Goal: Task Accomplishment & Management: Manage account settings

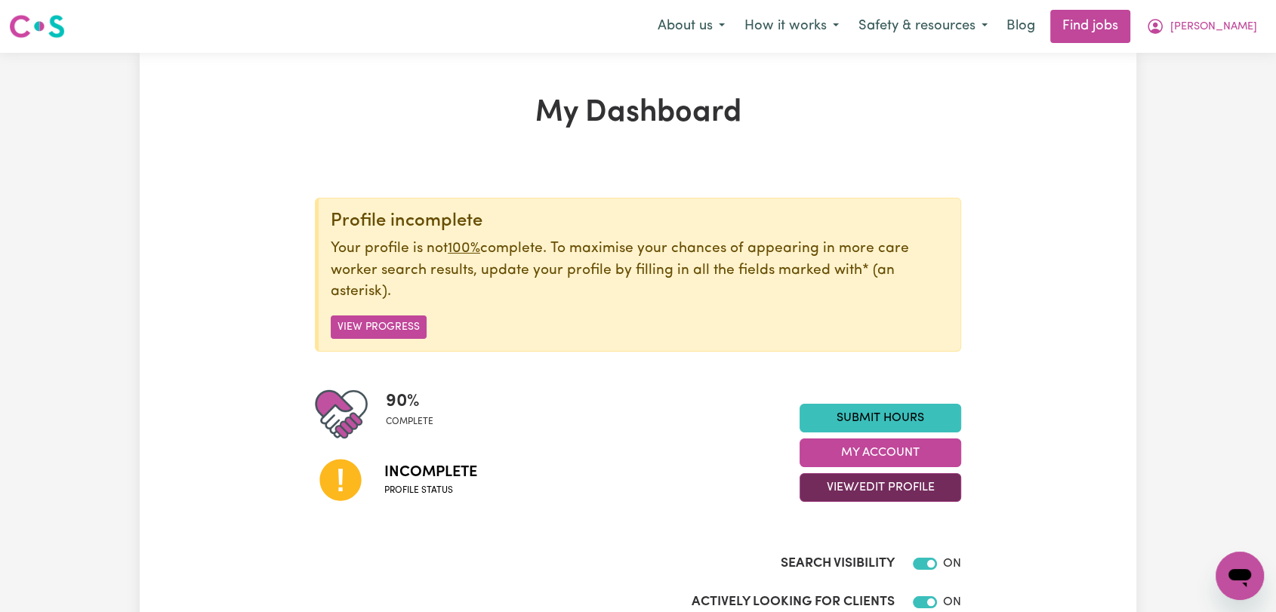
click at [854, 476] on button "View/Edit Profile" at bounding box center [880, 487] width 162 height 29
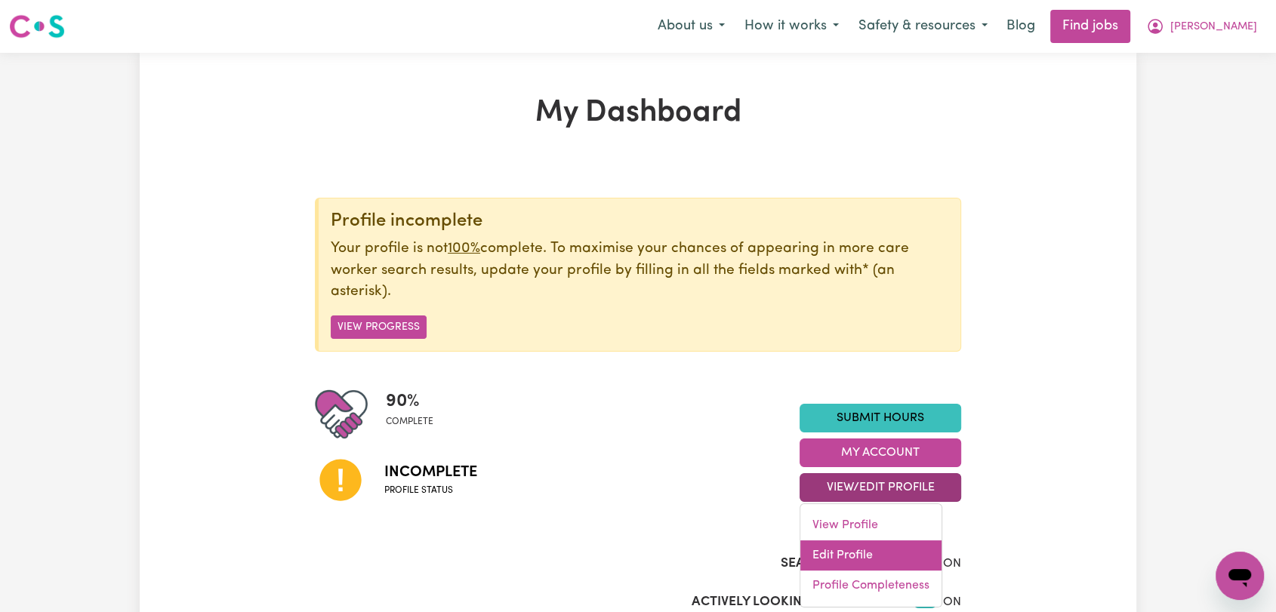
click at [841, 562] on link "Edit Profile" at bounding box center [870, 555] width 141 height 30
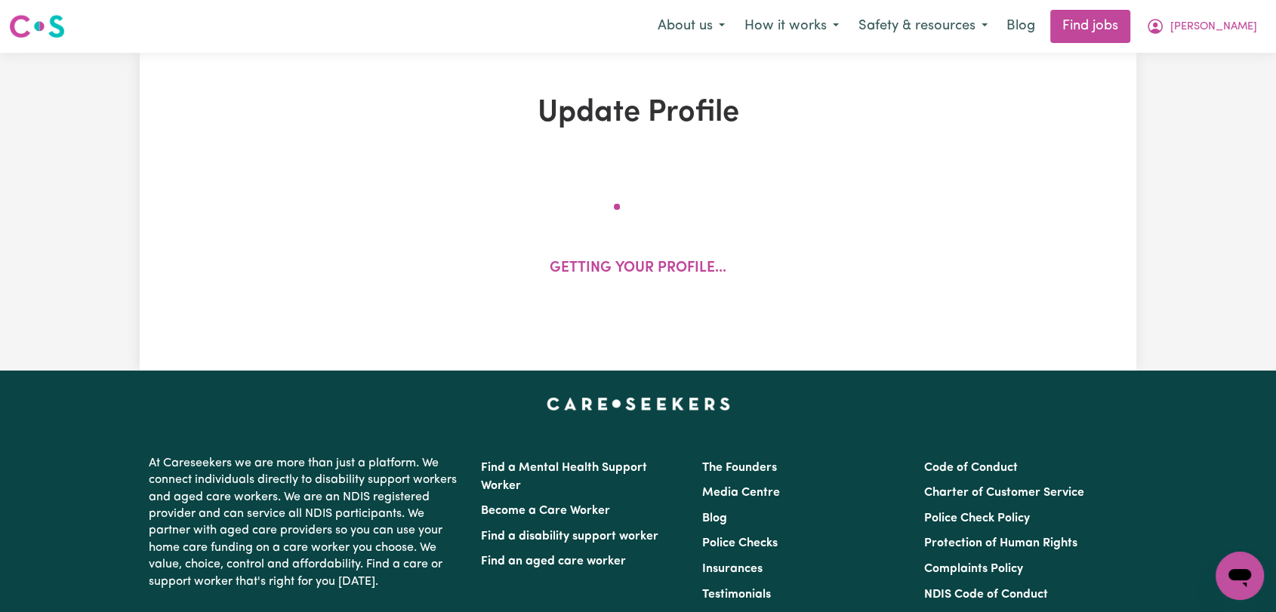
select select "[DEMOGRAPHIC_DATA]"
select select "[DEMOGRAPHIC_DATA] Citizen"
select select "Studying a healthcare related degree or qualification"
select select "55"
select select "65"
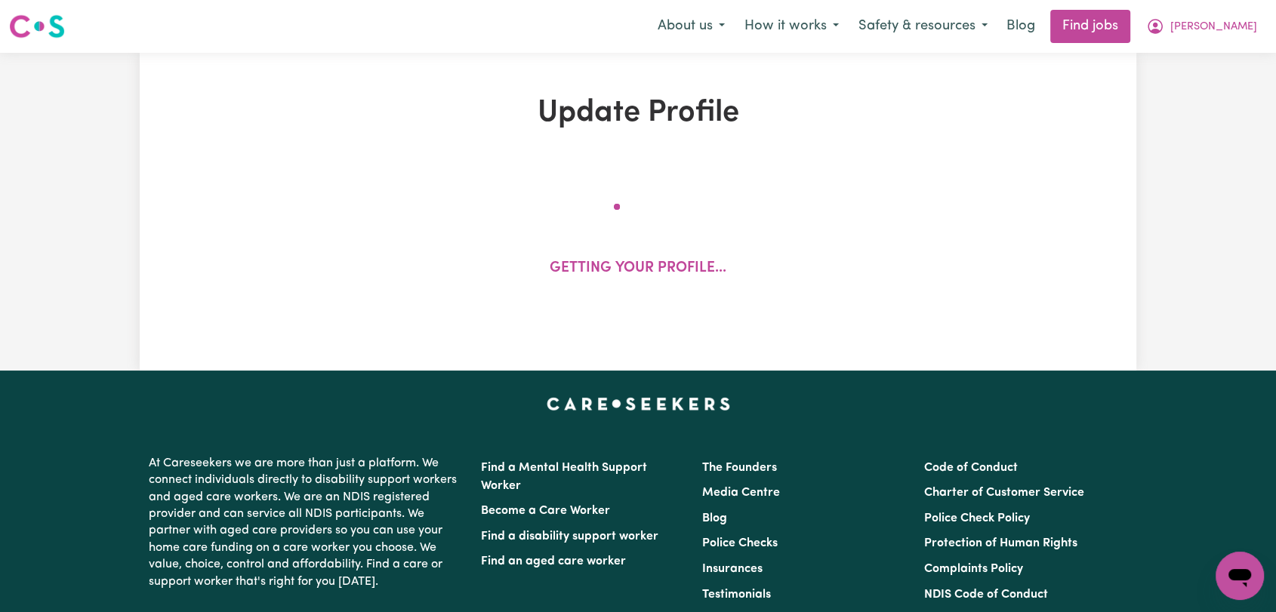
select select "75"
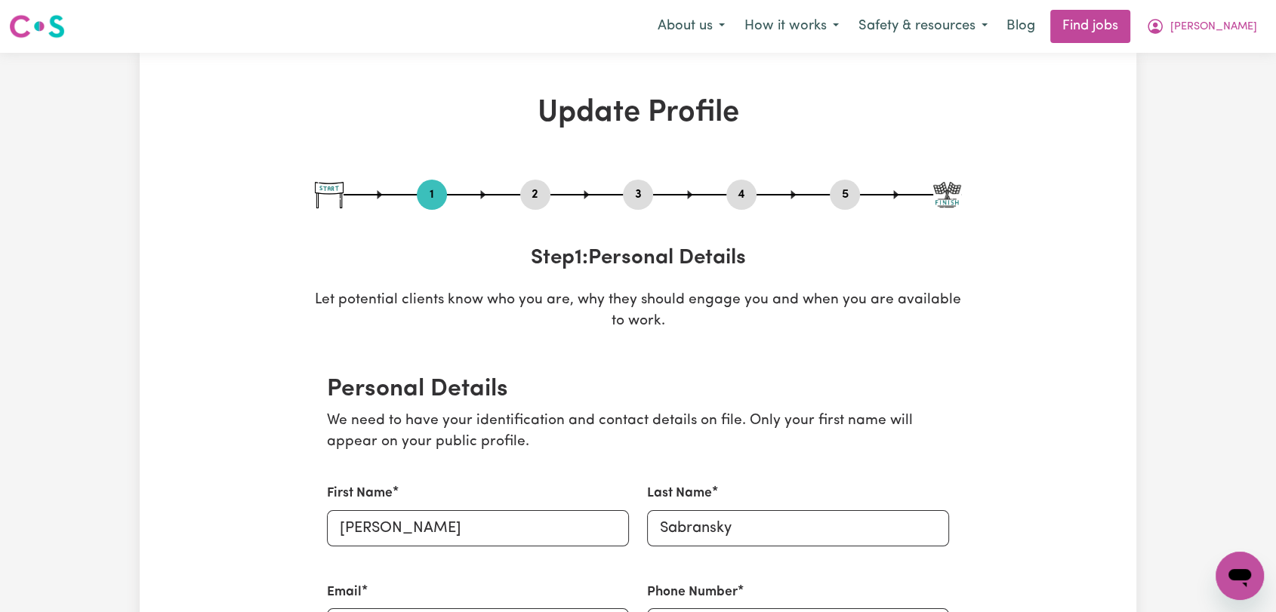
click at [535, 190] on button "2" at bounding box center [535, 195] width 30 height 20
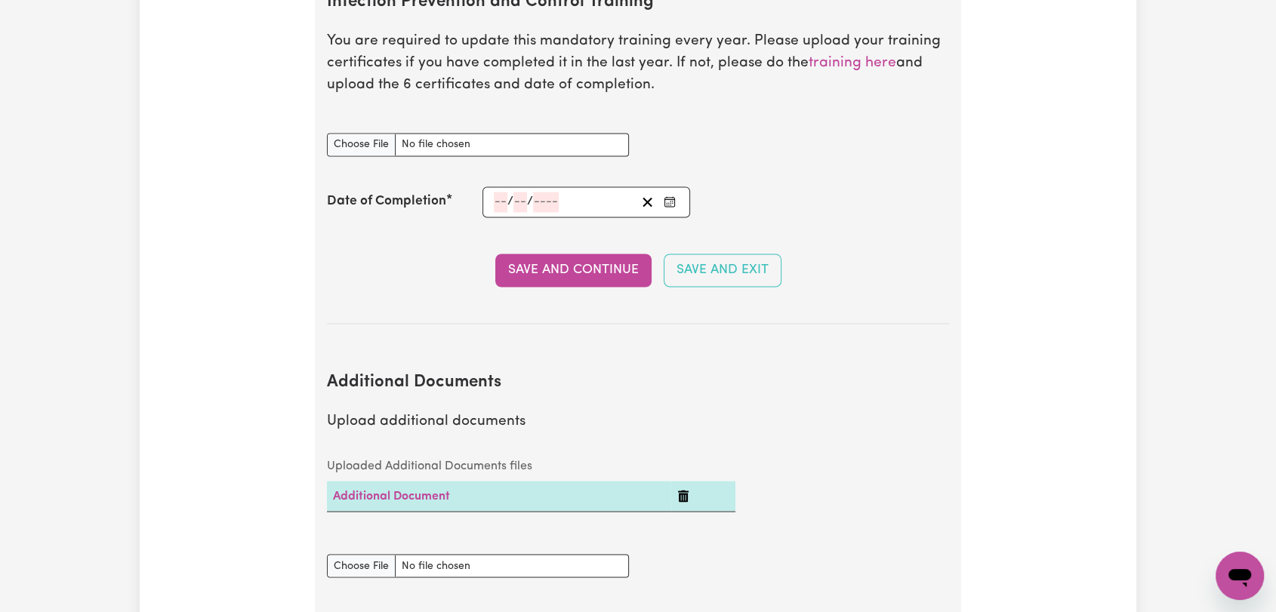
scroll to position [2180, 0]
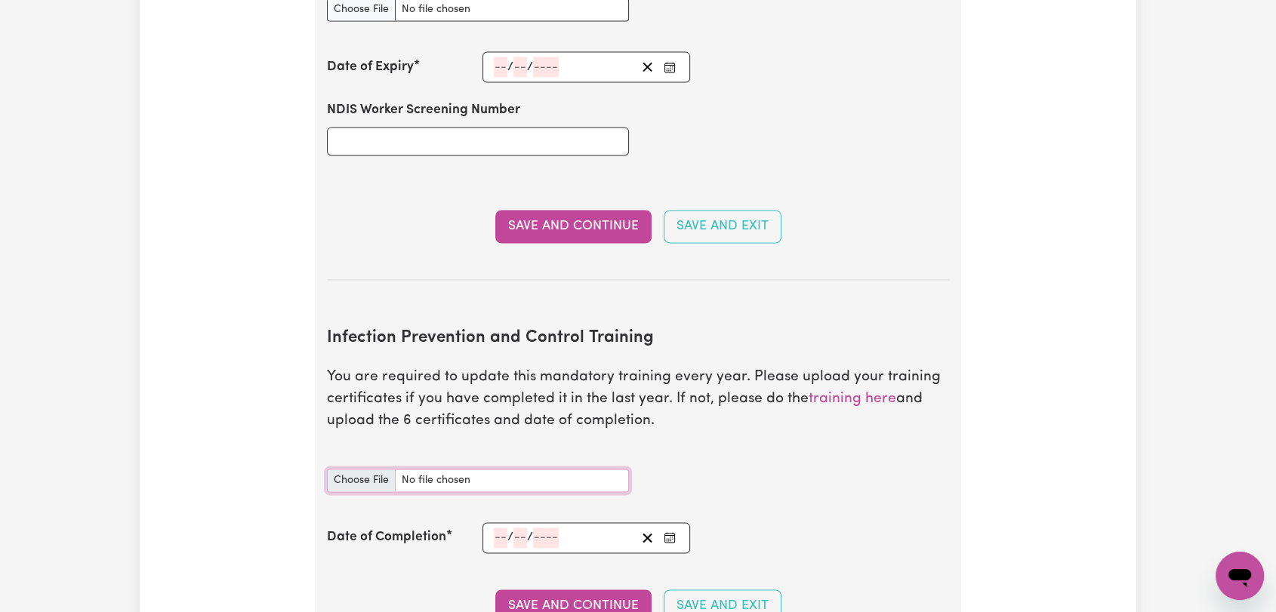
click at [360, 469] on input "Infection Prevention and Control Training document" at bounding box center [478, 480] width 302 height 23
type input "C:\fakepath\[PERSON_NAME] - IPC - WASTE MANAGEMENT - [DATE]--.pdf"
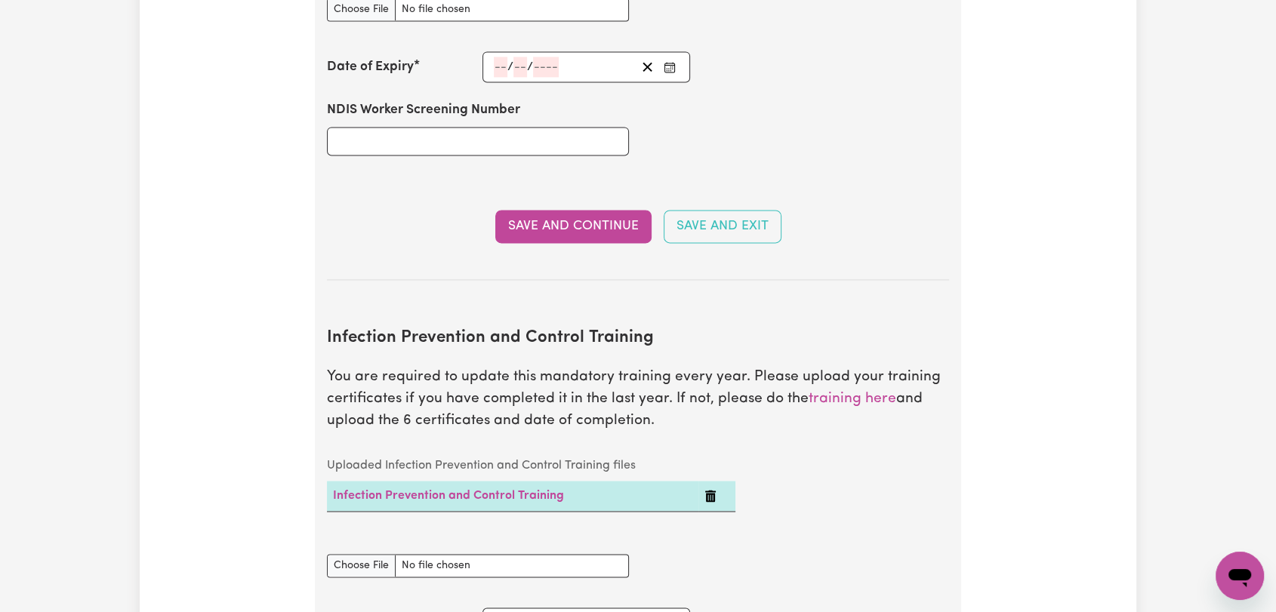
scroll to position [2264, 0]
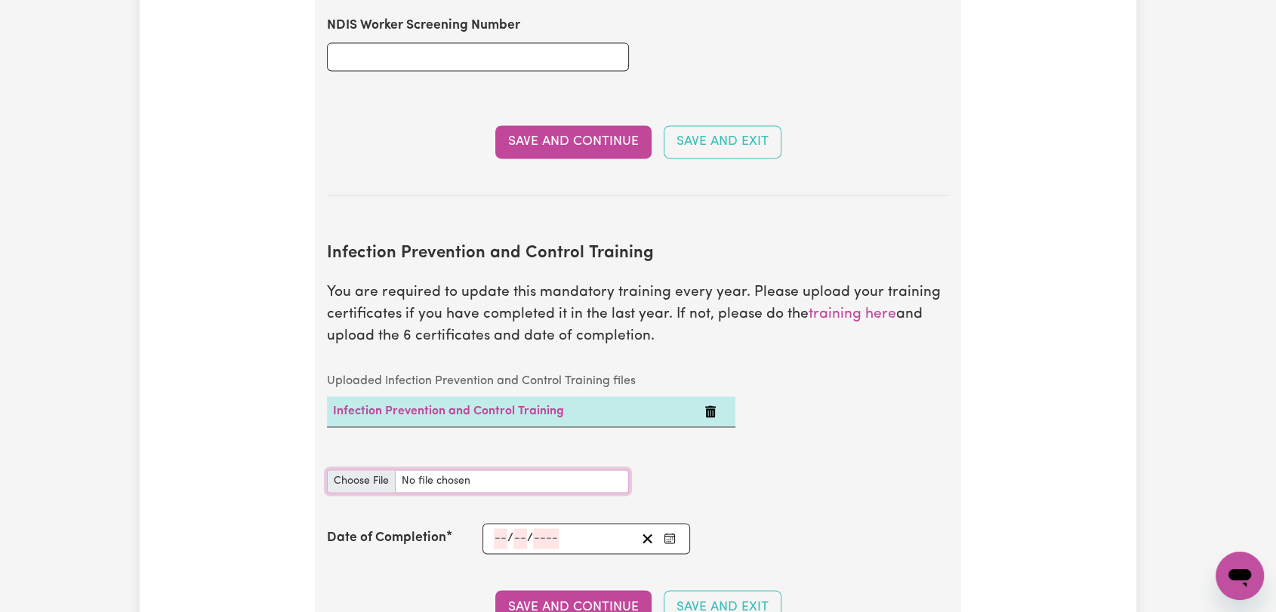
click at [365, 469] on input "Infection Prevention and Control Training document" at bounding box center [478, 480] width 302 height 23
type input "C:\fakepath\[PERSON_NAME] - IPC - PPE - [DATE]--.pdf"
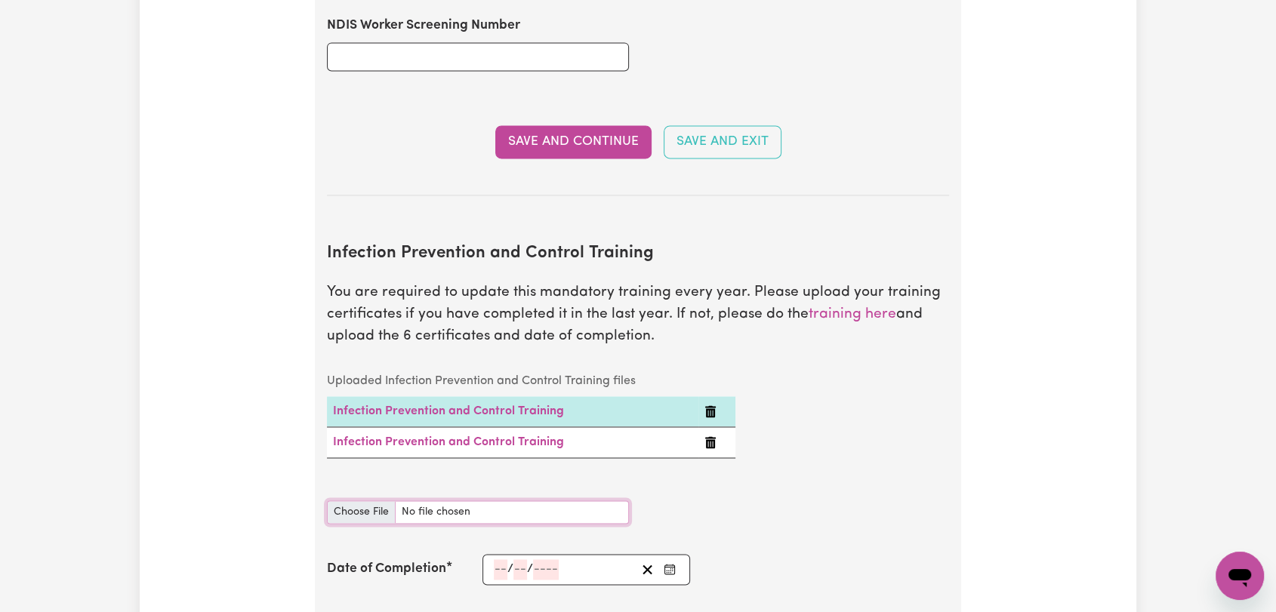
click at [343, 500] on input "Infection Prevention and Control Training document" at bounding box center [478, 511] width 302 height 23
type input "C:\fakepath\[PERSON_NAME] - IPC - OUTBREAKS - [DATE]--.pdf"
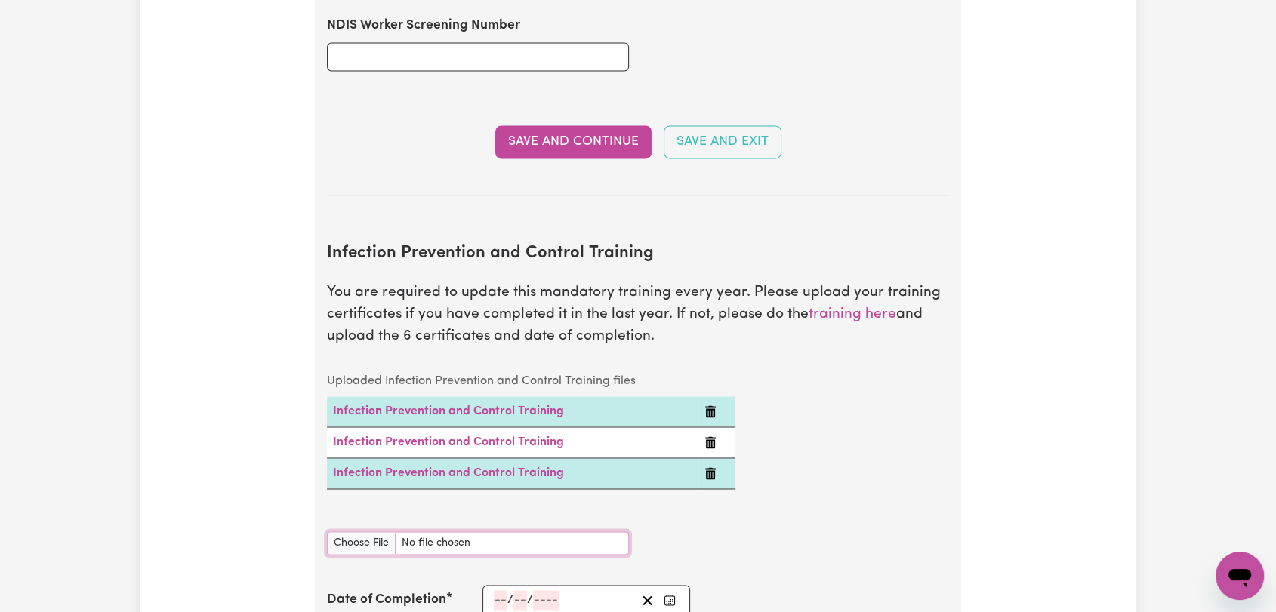
drag, startPoint x: 340, startPoint y: 517, endPoint x: 365, endPoint y: 486, distance: 39.7
click at [364, 488] on section "Infection Prevention and Control Training You are required to update this manda…" at bounding box center [638, 471] width 622 height 503
click at [378, 531] on input "Infection Prevention and Control Training document" at bounding box center [478, 542] width 302 height 23
type input "C:\fakepath\[PERSON_NAME] - IPC - CLEANING - [DATE]--.pdf"
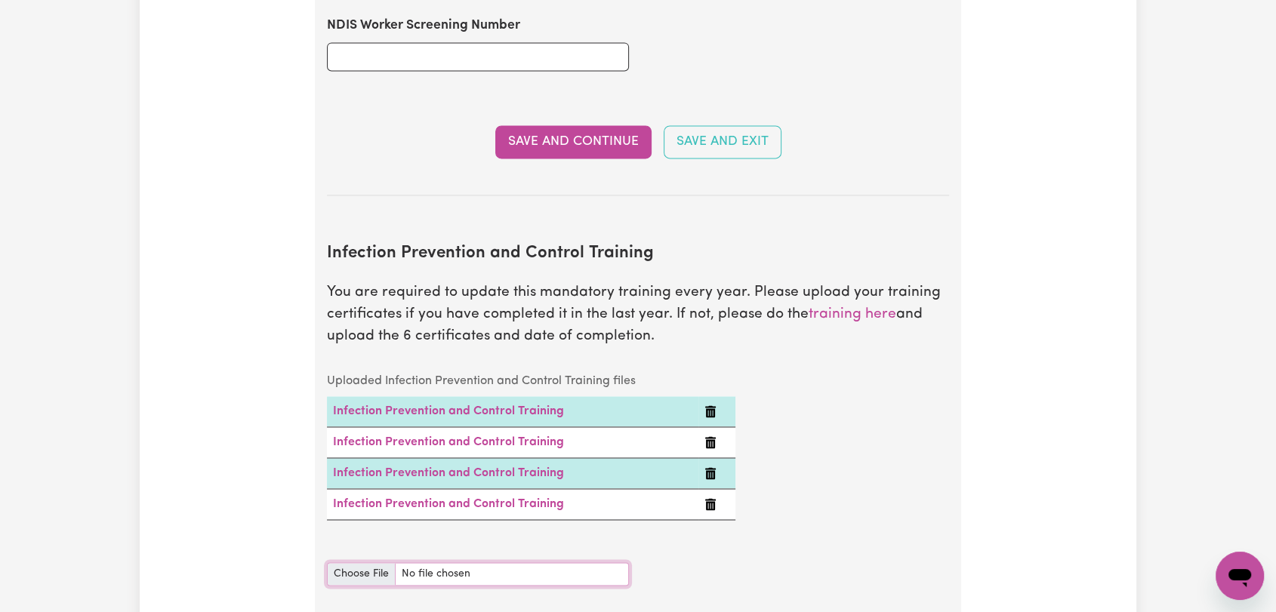
click at [343, 562] on input "Infection Prevention and Control Training document" at bounding box center [478, 573] width 302 height 23
type input "C:\fakepath\[PERSON_NAME] - IPC - CHAIN OF INFECTION - [DATE]--.pdf"
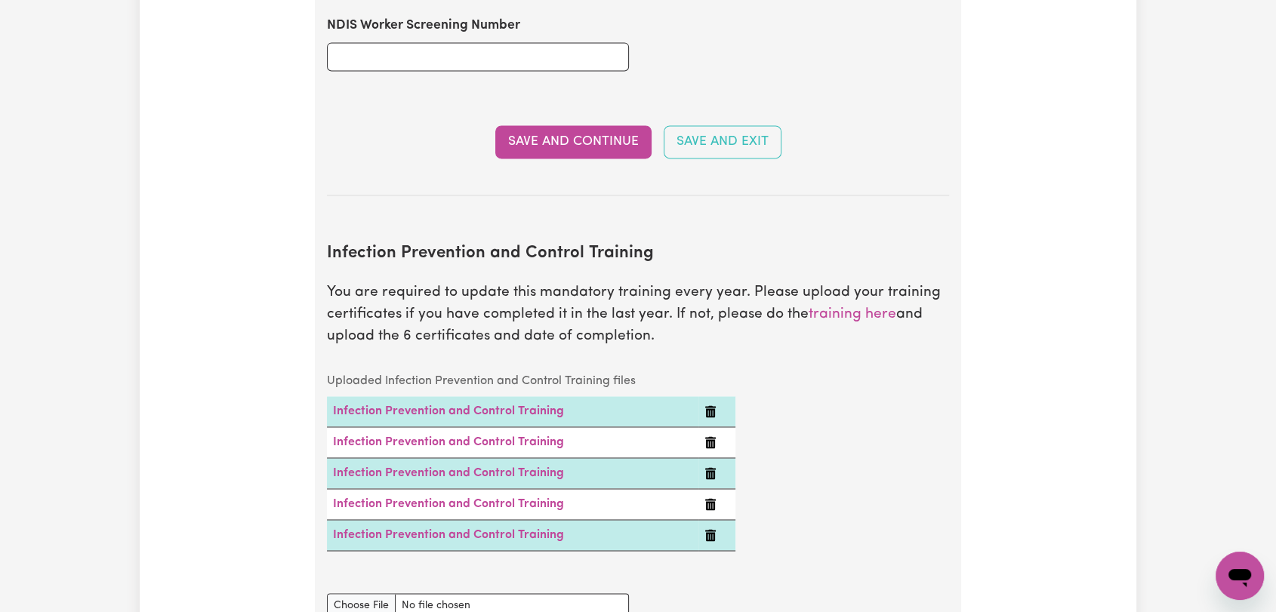
scroll to position [2432, 0]
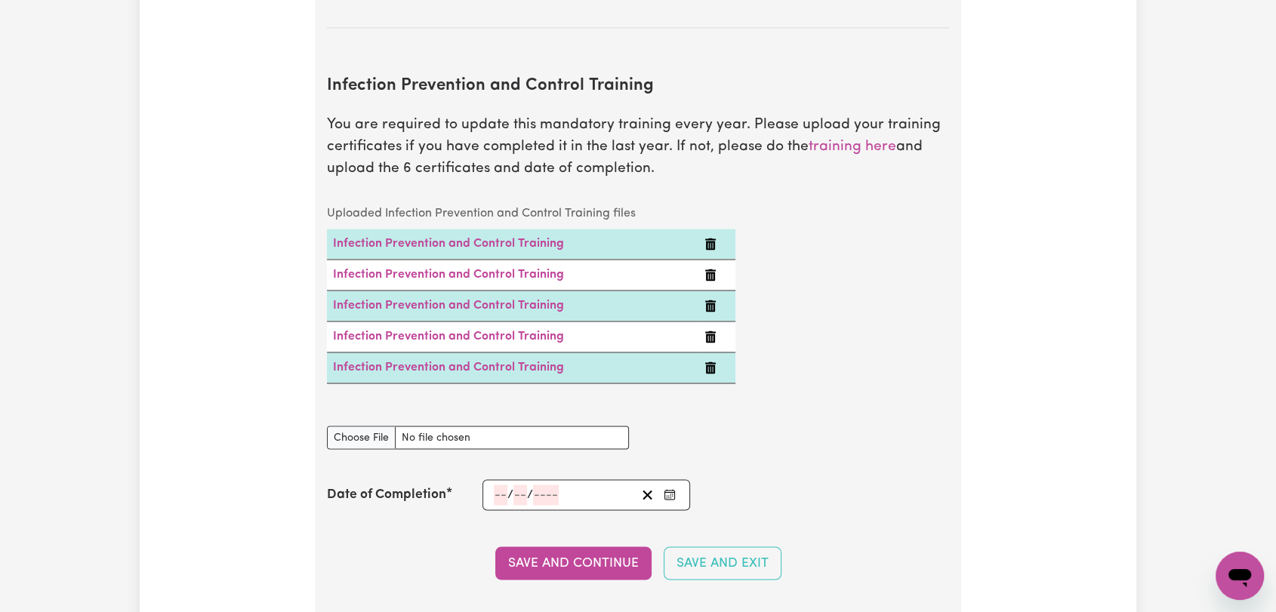
click at [664, 482] on div "/ /" at bounding box center [586, 494] width 208 height 31
click at [667, 488] on icon "Enter the Date of Completion of your Infection Prevention and Control Training" at bounding box center [669, 494] width 12 height 12
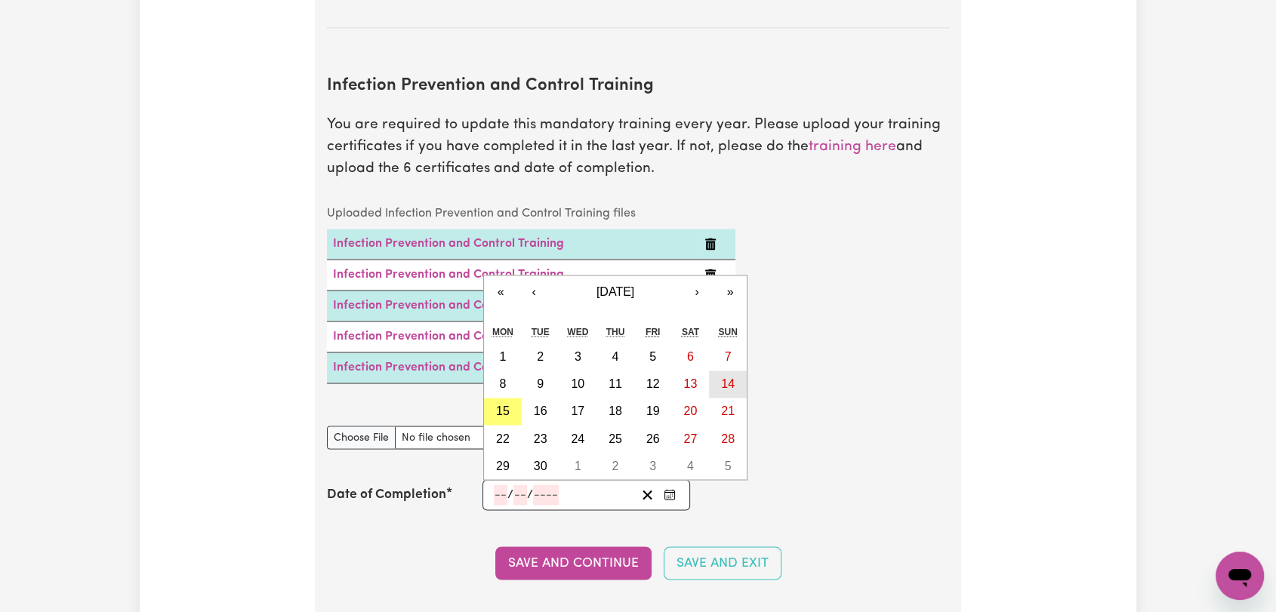
click at [725, 377] on abbr "14" at bounding box center [728, 383] width 14 height 13
type input "[DATE]"
type input "14"
type input "9"
type input "2025"
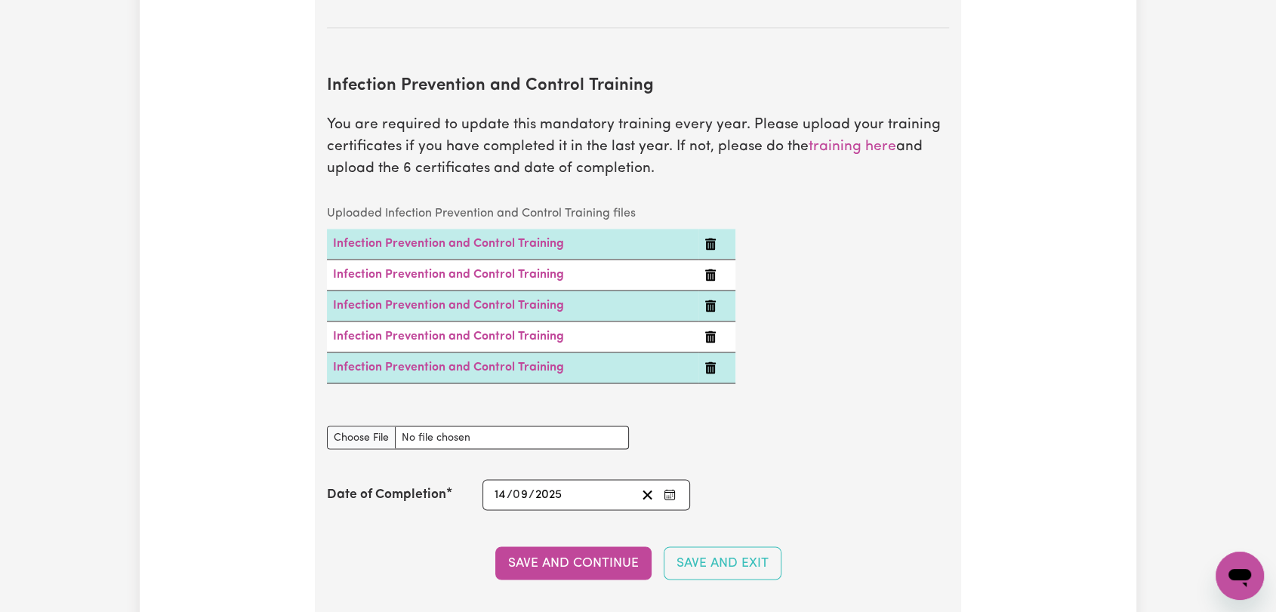
click at [583, 546] on button "Save and Continue" at bounding box center [573, 562] width 156 height 33
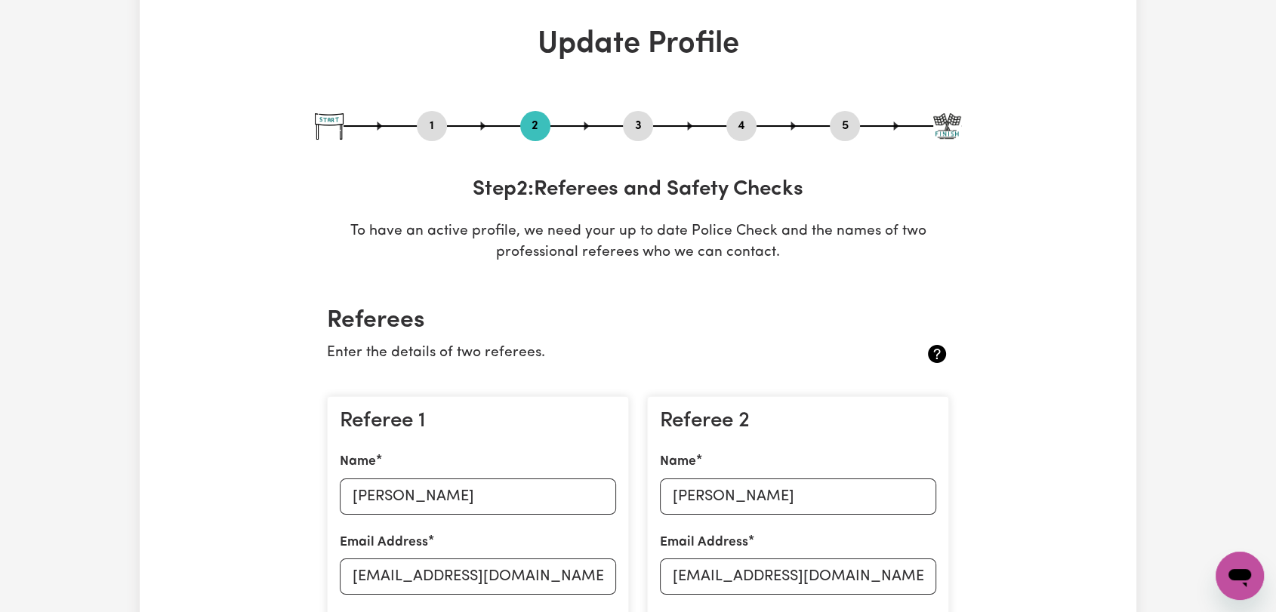
scroll to position [0, 0]
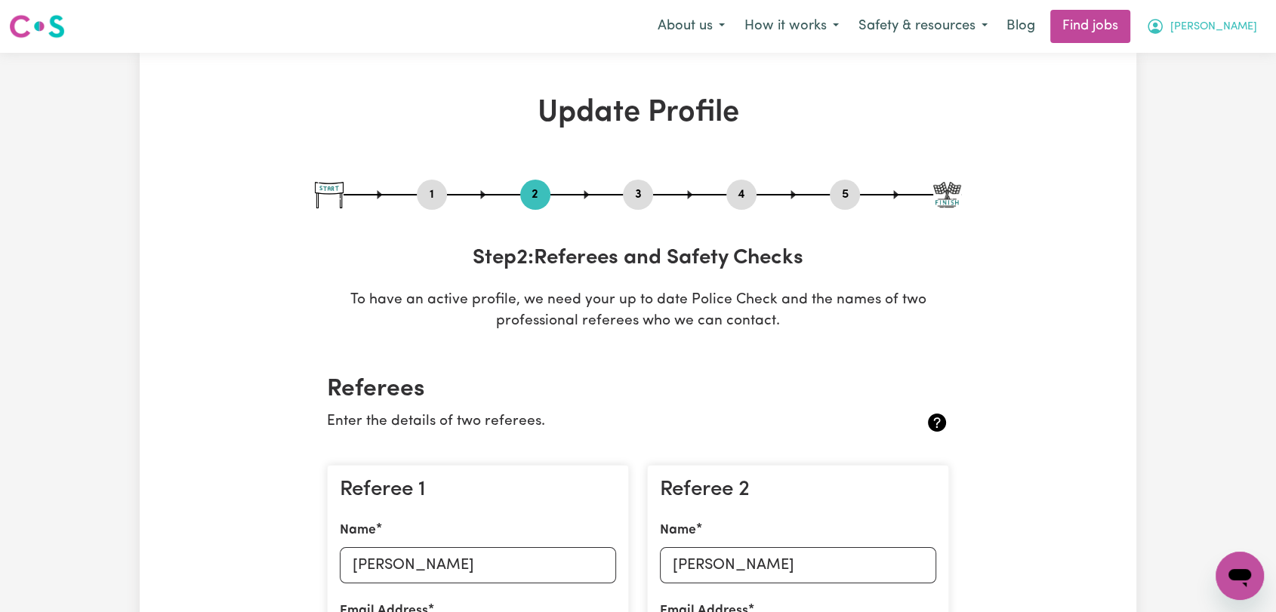
click at [1227, 41] on button "[PERSON_NAME]" at bounding box center [1201, 27] width 131 height 32
click at [1182, 115] on link "Logout" at bounding box center [1206, 115] width 119 height 29
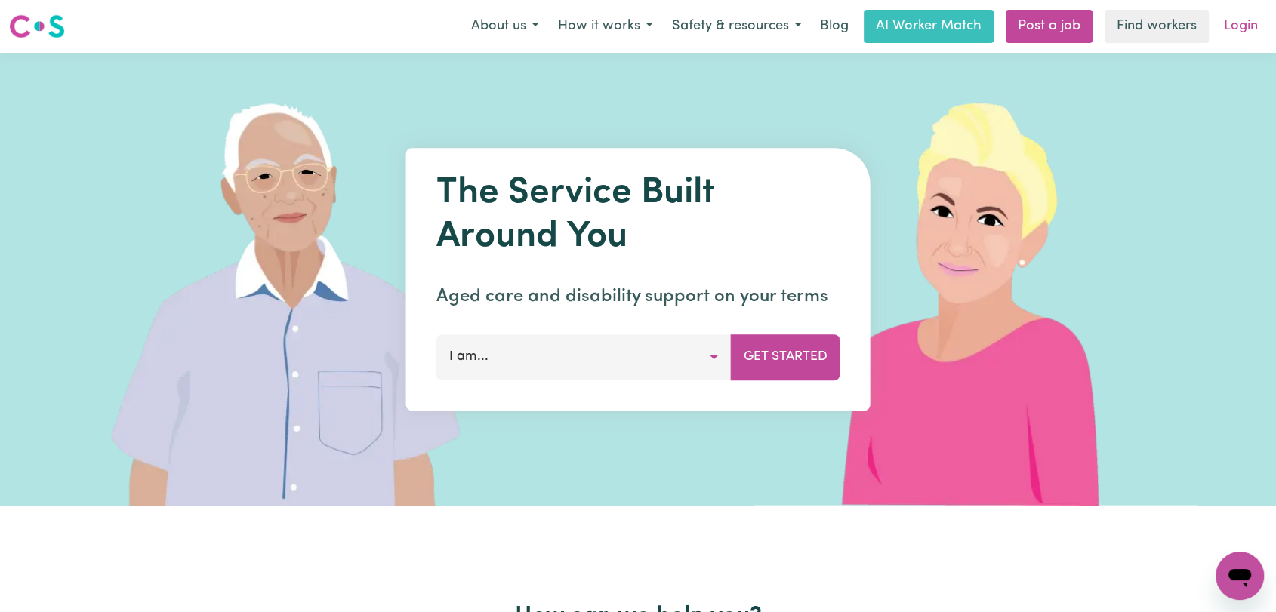
click at [1237, 32] on link "Login" at bounding box center [1240, 26] width 52 height 33
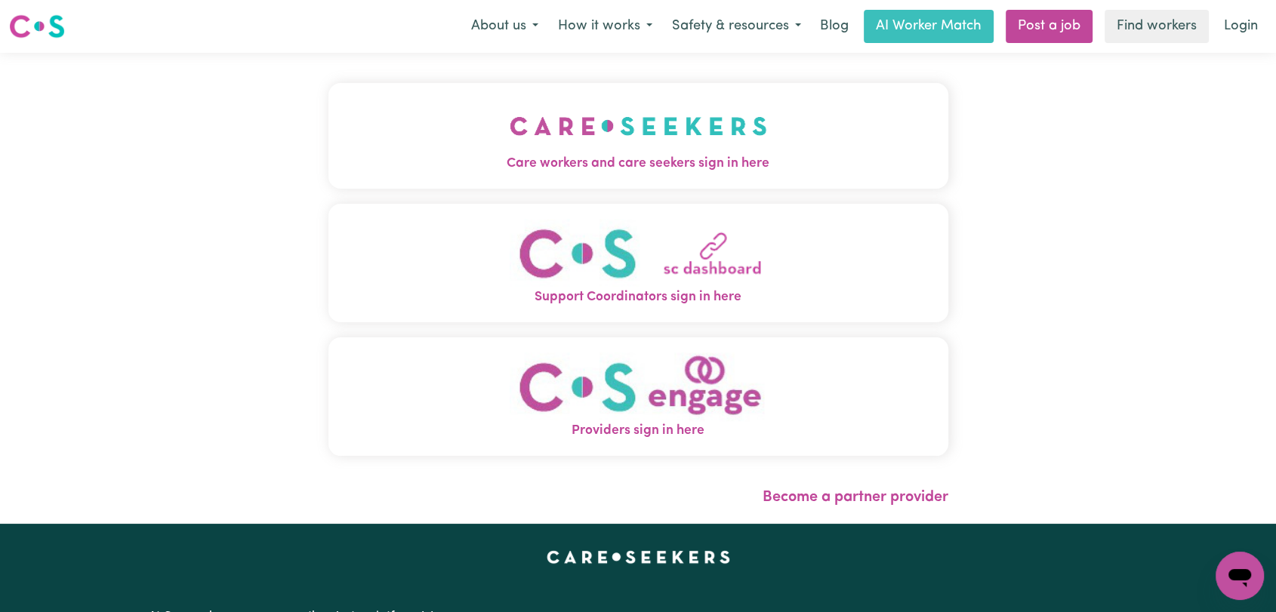
click at [544, 154] on span "Care workers and care seekers sign in here" at bounding box center [638, 164] width 620 height 20
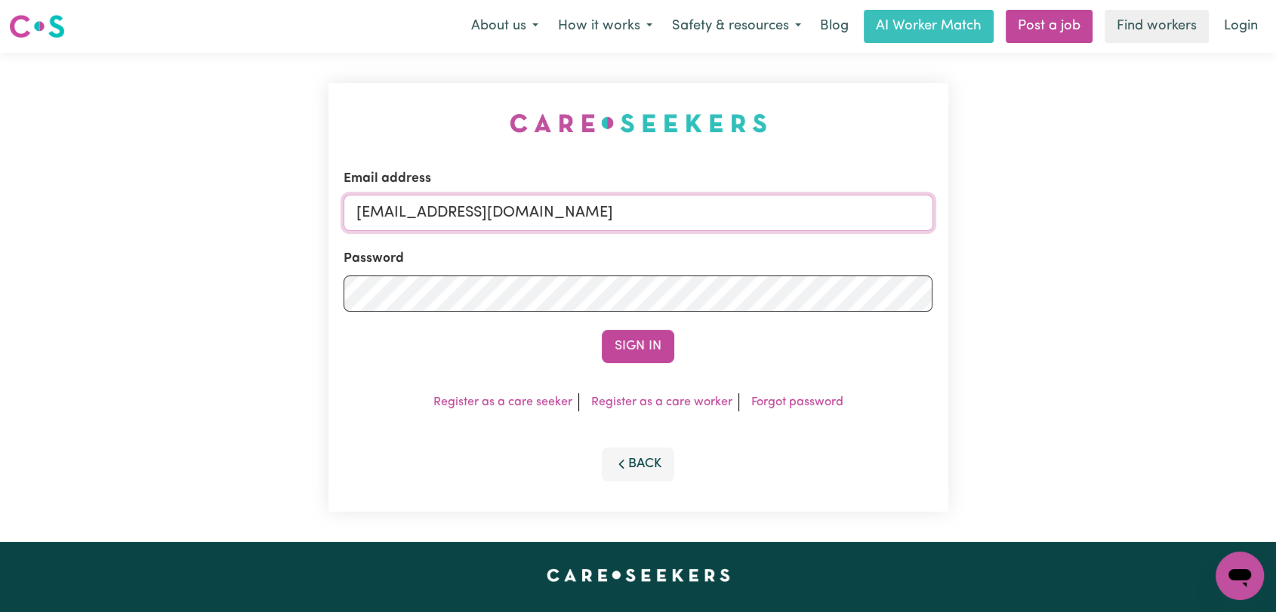
click at [700, 211] on input "[EMAIL_ADDRESS][DOMAIN_NAME]" at bounding box center [638, 213] width 590 height 36
drag, startPoint x: 444, startPoint y: 208, endPoint x: 688, endPoint y: 211, distance: 243.8
click at [688, 211] on input "Superuser~[EMAIL_ADDRESS][DOMAIN_NAME]" at bounding box center [638, 213] width 590 height 36
type input "[EMAIL_ADDRESS][DOMAIN_NAME]"
click at [632, 358] on button "Sign In" at bounding box center [638, 346] width 72 height 33
